Goal: Find specific page/section: Find specific page/section

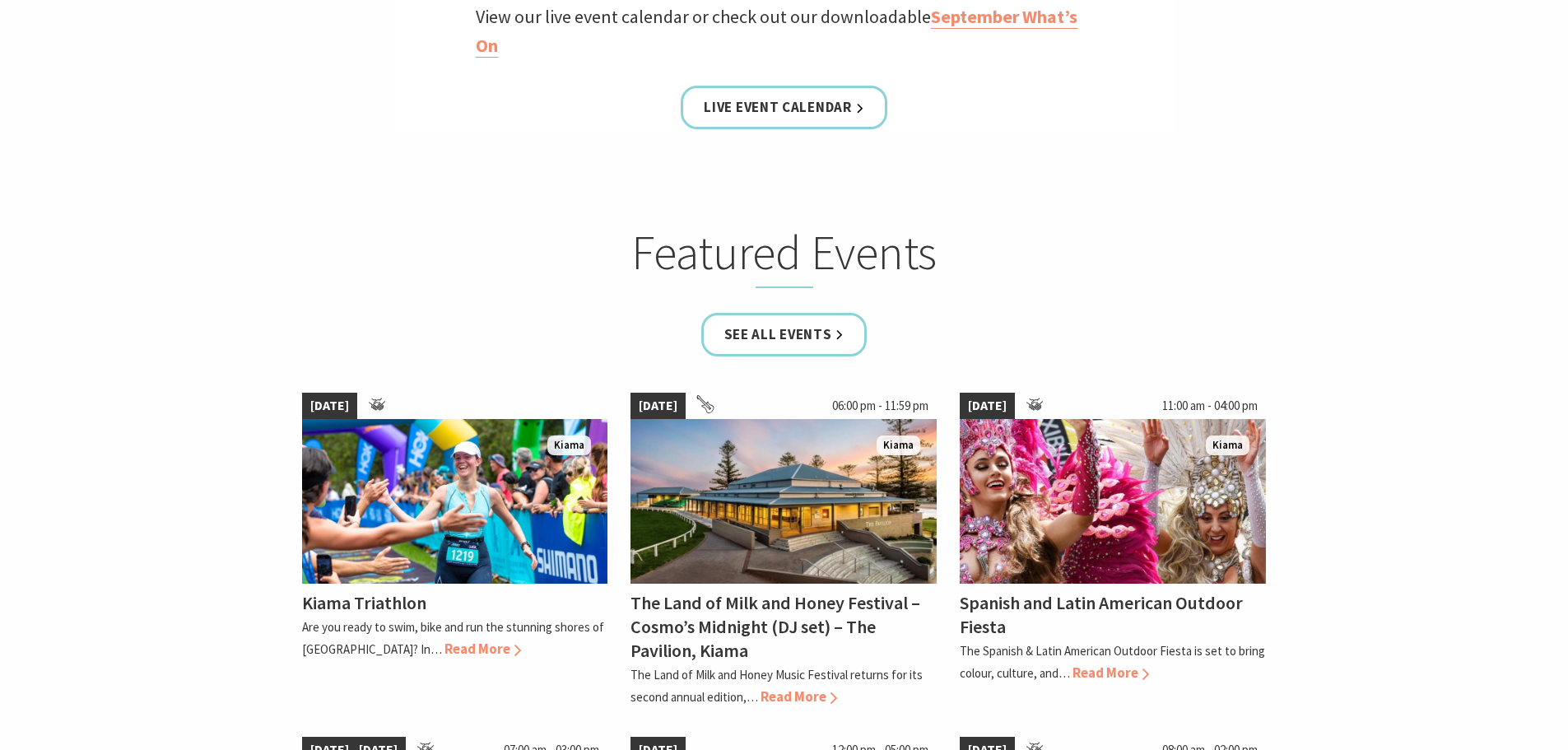
scroll to position [741, 0]
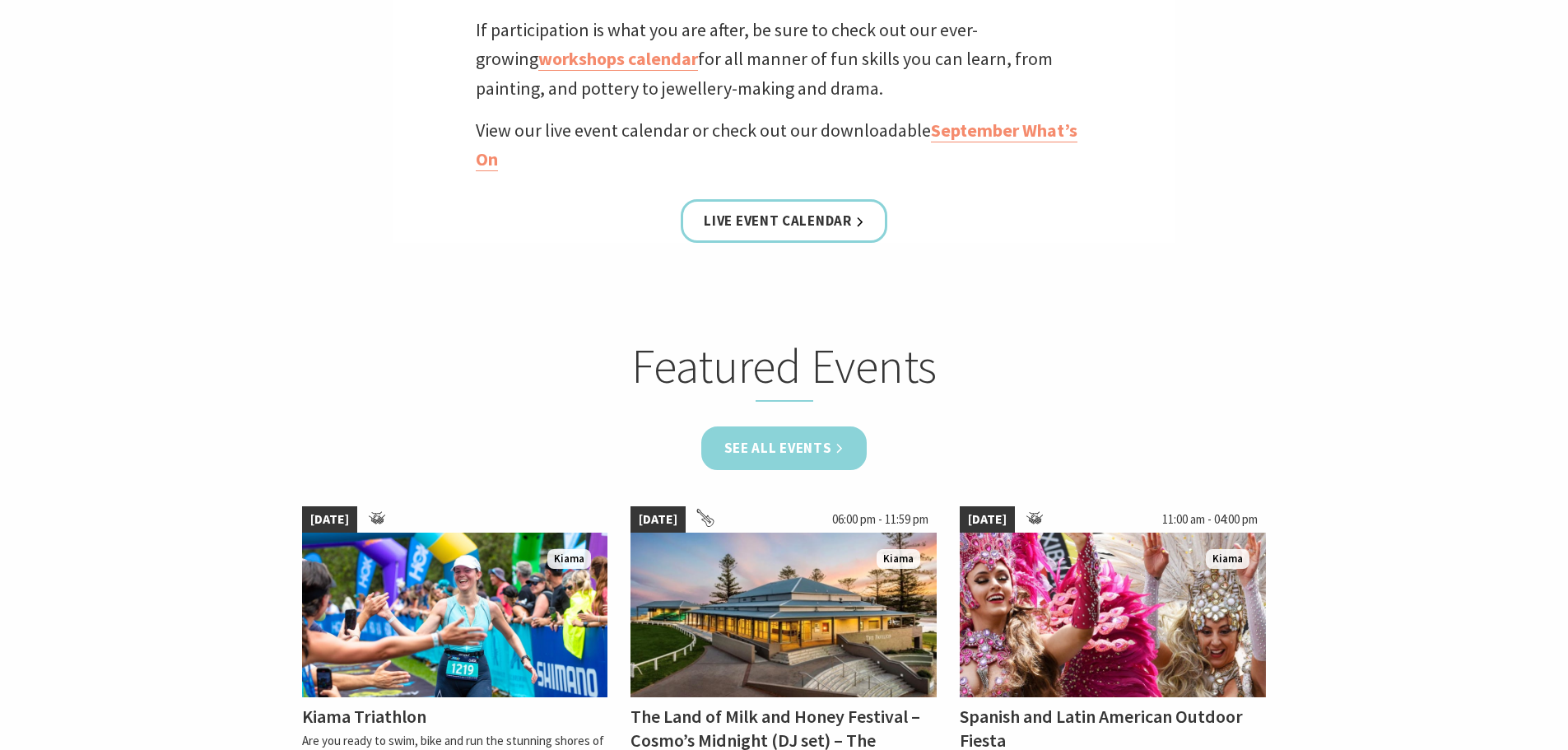
click at [787, 448] on link "See all Events" at bounding box center [784, 448] width 166 height 44
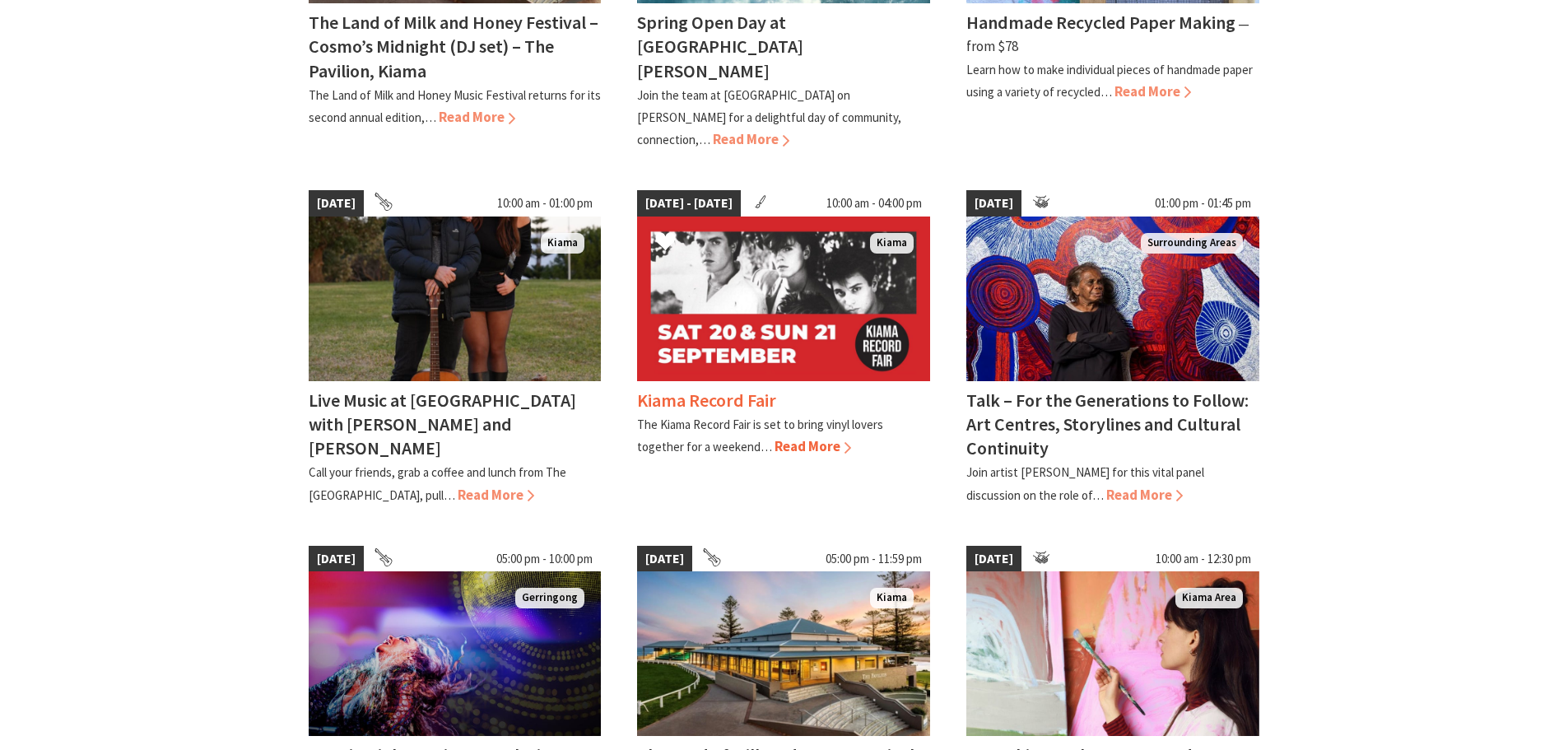
scroll to position [741, 0]
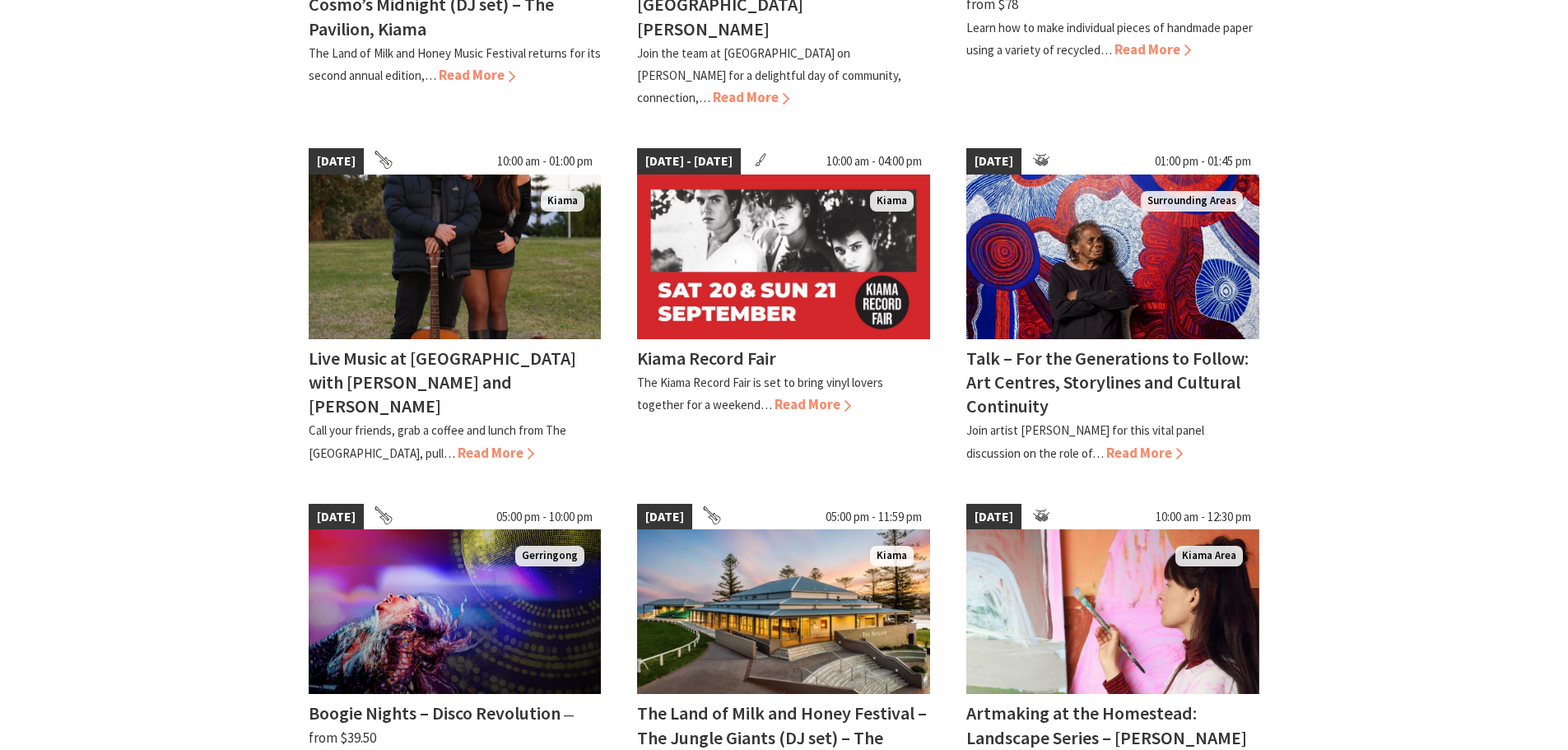
click at [848, 456] on div "[DATE] 06:00 pm - 11:59 pm [GEOGRAPHIC_DATA] The Land of Milk and Honey Festiva…" at bounding box center [784, 457] width 988 height 1395
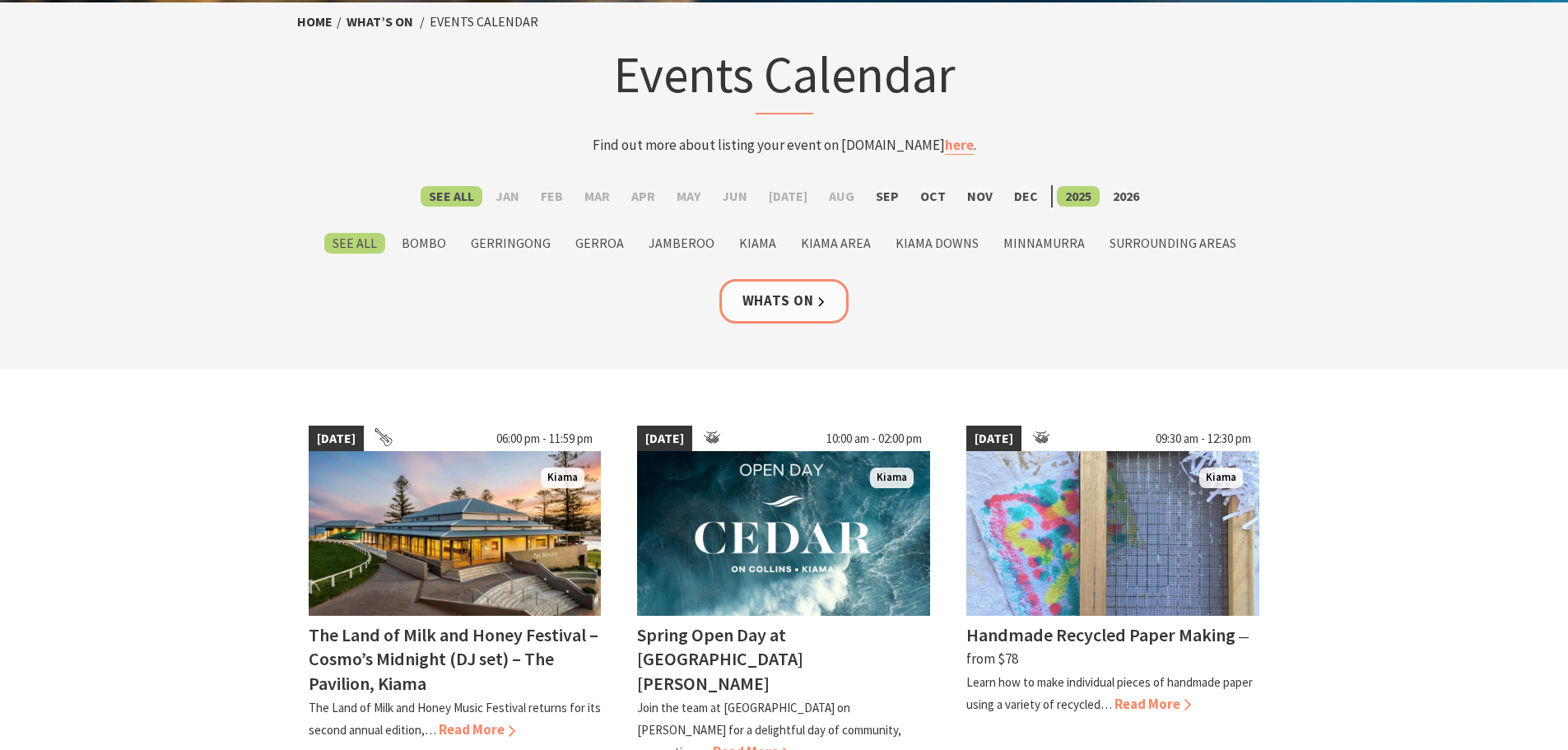
scroll to position [0, 0]
